Goal: Task Accomplishment & Management: Complete application form

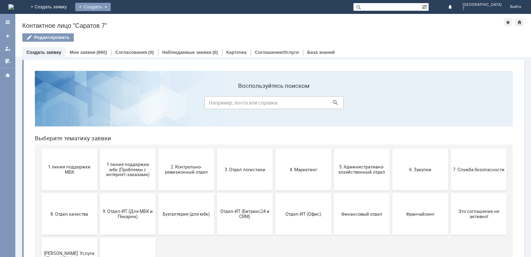
click at [111, 6] on div "Создать" at bounding box center [92, 7] width 35 height 8
click at [129, 19] on link "Заявка" at bounding box center [103, 21] width 53 height 8
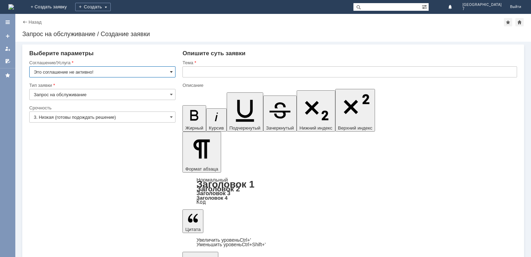
click at [170, 71] on span at bounding box center [171, 72] width 3 height 6
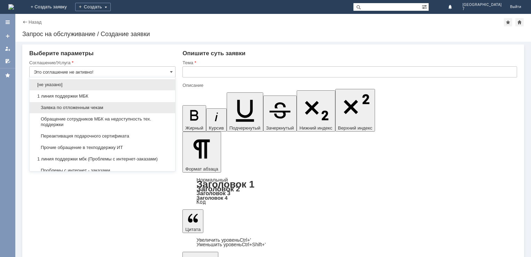
click at [78, 108] on span "Заявка по отложенным чекам" at bounding box center [102, 108] width 137 height 6
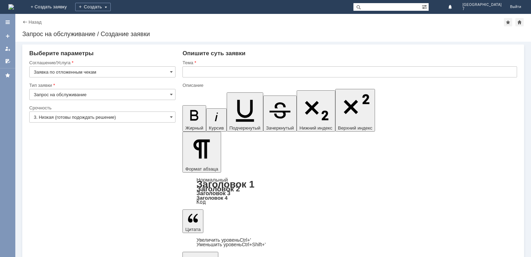
type input "Заявка по отложенным чекам"
click at [171, 93] on span at bounding box center [171, 95] width 3 height 6
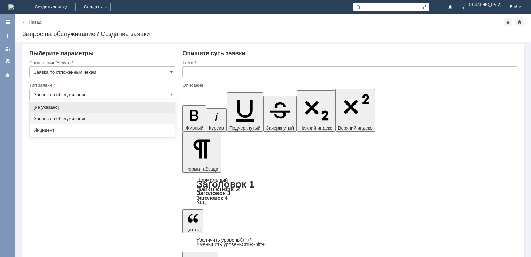
click at [85, 119] on span "Запрос на обслуживание" at bounding box center [102, 119] width 137 height 6
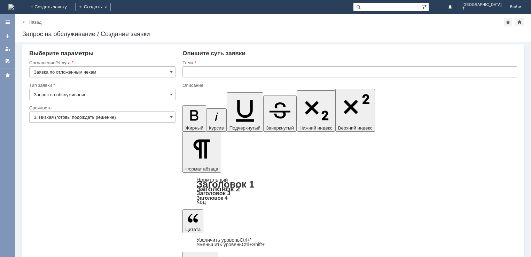
type input "Запрос на обслуживание"
click at [172, 117] on span at bounding box center [171, 117] width 3 height 6
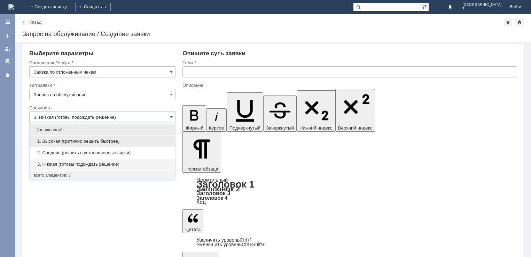
click at [64, 141] on span "1. Высокая (критично решить быстрее)" at bounding box center [102, 142] width 137 height 6
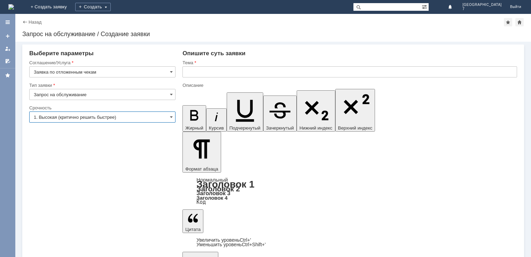
type input "1. Высокая (критично решить быстрее)"
click at [194, 73] on input "text" at bounding box center [349, 71] width 334 height 11
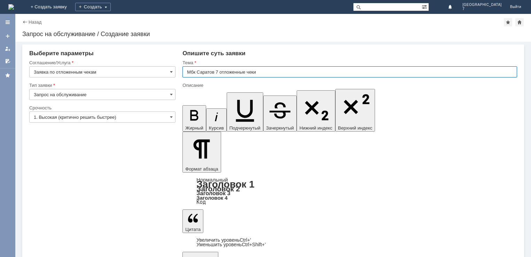
type input "Мбк Саратов 7 отложенные чеки"
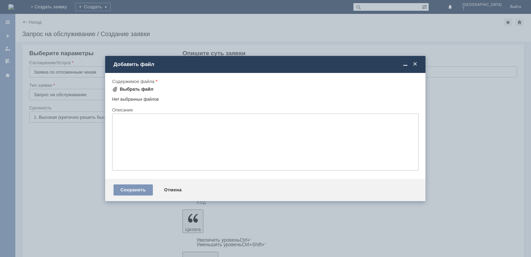
click at [134, 90] on div "Выбрать файл" at bounding box center [137, 90] width 34 height 6
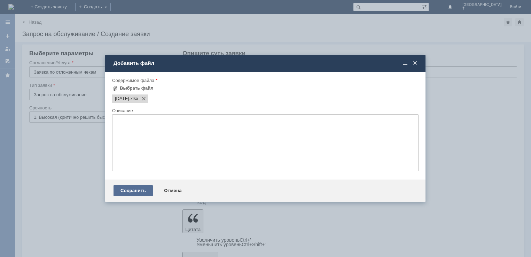
click at [133, 189] on div "Сохранить" at bounding box center [132, 190] width 39 height 11
